Goal: Navigation & Orientation: Find specific page/section

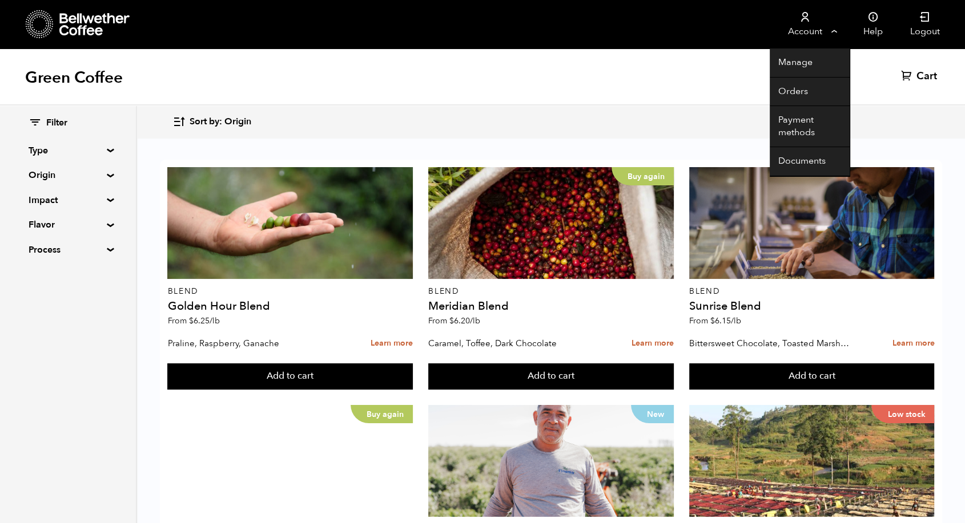
scroll to position [46, 0]
click at [805, 21] on icon at bounding box center [804, 16] width 11 height 11
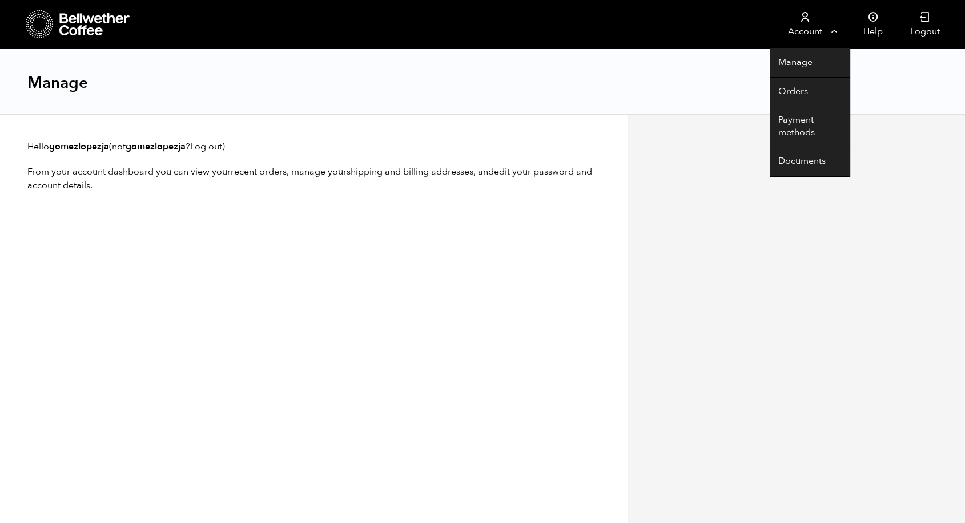
click at [803, 30] on link "Account" at bounding box center [804, 24] width 70 height 49
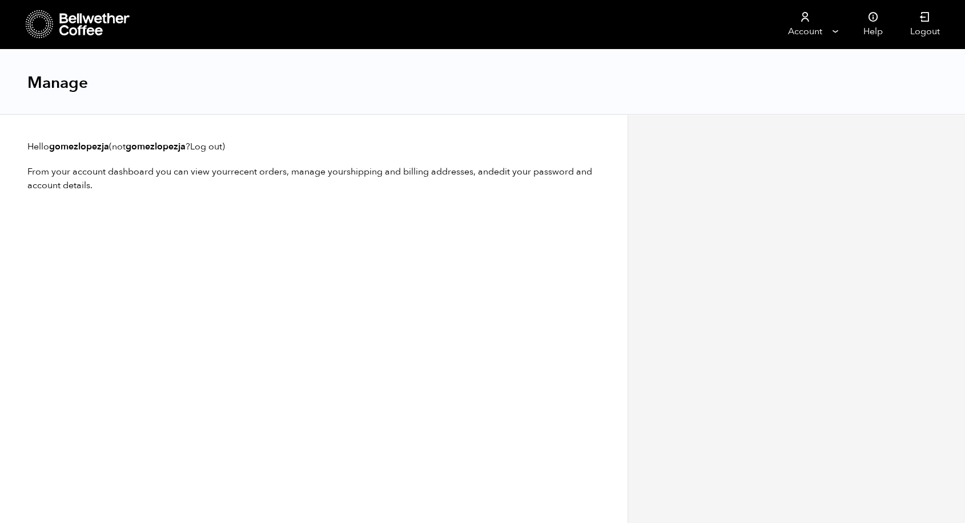
click at [99, 21] on icon at bounding box center [94, 24] width 71 height 23
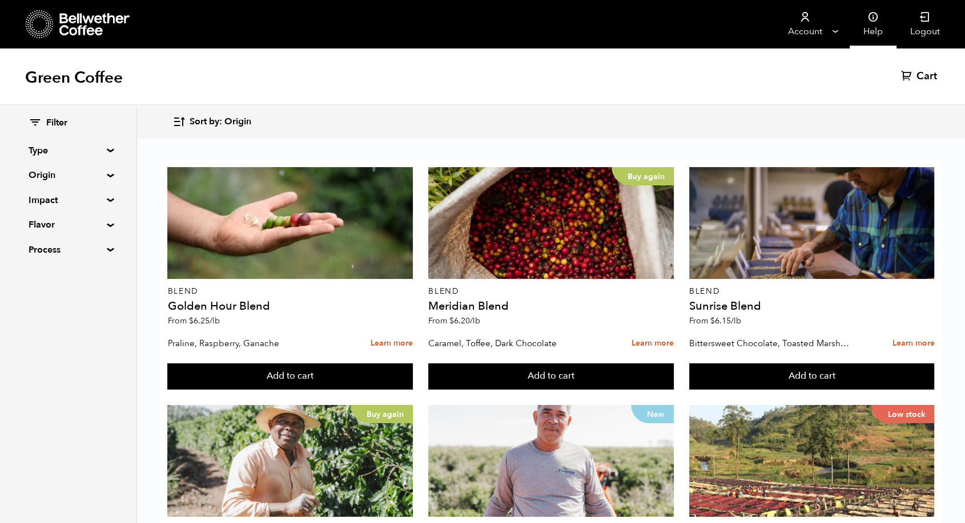
click at [876, 33] on link "Help" at bounding box center [872, 24] width 47 height 49
click at [868, 29] on link "Help" at bounding box center [872, 24] width 47 height 49
